Goal: Information Seeking & Learning: Learn about a topic

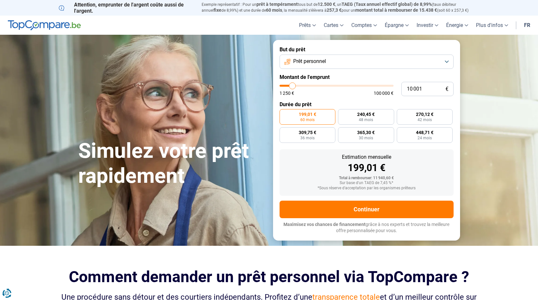
type input "12 750"
type input "12750"
type input "18 000"
type input "18000"
type input "25 250"
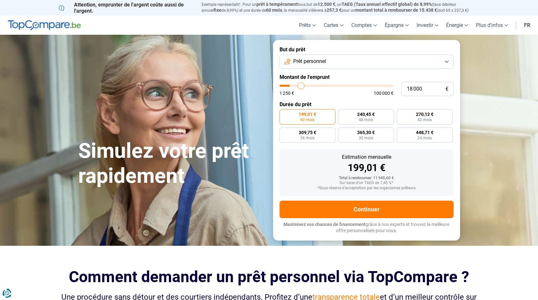
type input "25250"
type input "35 500"
type input "35500"
type input "46 750"
type input "46750"
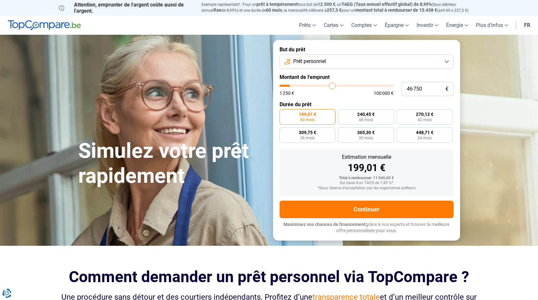
type input "57 750"
type input "57750"
type input "66 000"
type input "66000"
type input "73 750"
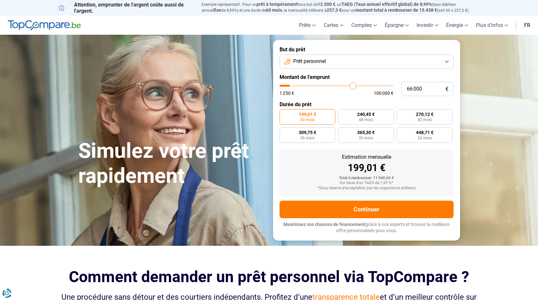
type input "73750"
type input "80 000"
type input "80000"
type input "85 250"
type input "85250"
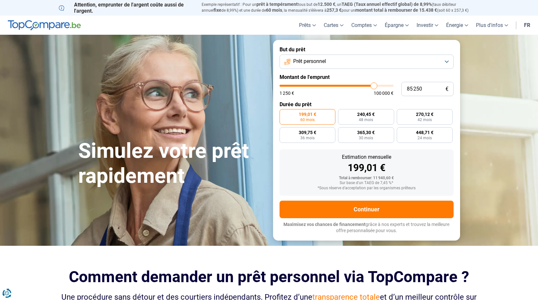
type input "88 500"
type input "88500"
type input "90 500"
type input "90500"
type input "91 000"
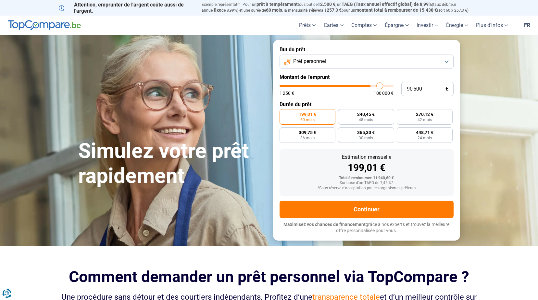
type input "91000"
type input "91 250"
type input "91250"
type input "91 500"
type input "91500"
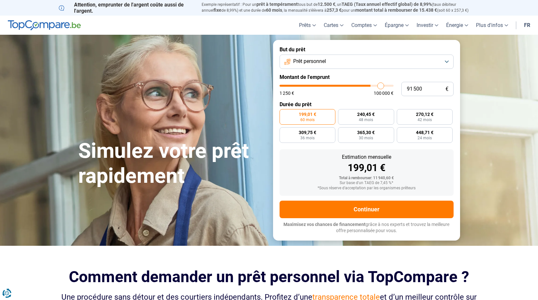
type input "92 750"
type input "92750"
type input "93 500"
type input "93500"
type input "95 000"
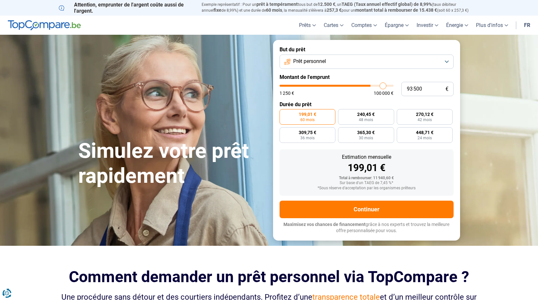
type input "95000"
type input "96 500"
type input "96500"
type input "100 000"
drag, startPoint x: 293, startPoint y: 85, endPoint x: 398, endPoint y: 81, distance: 104.3
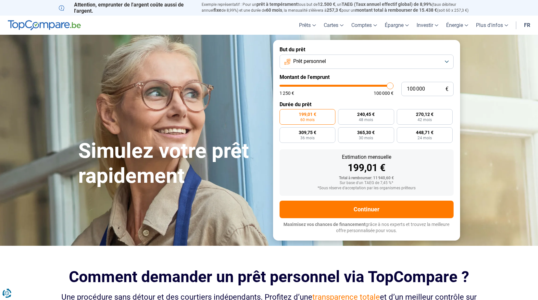
type input "100000"
click at [393, 85] on input "range" at bounding box center [337, 86] width 114 height 2
radio input "false"
